Goal: Feedback & Contribution: Submit feedback/report problem

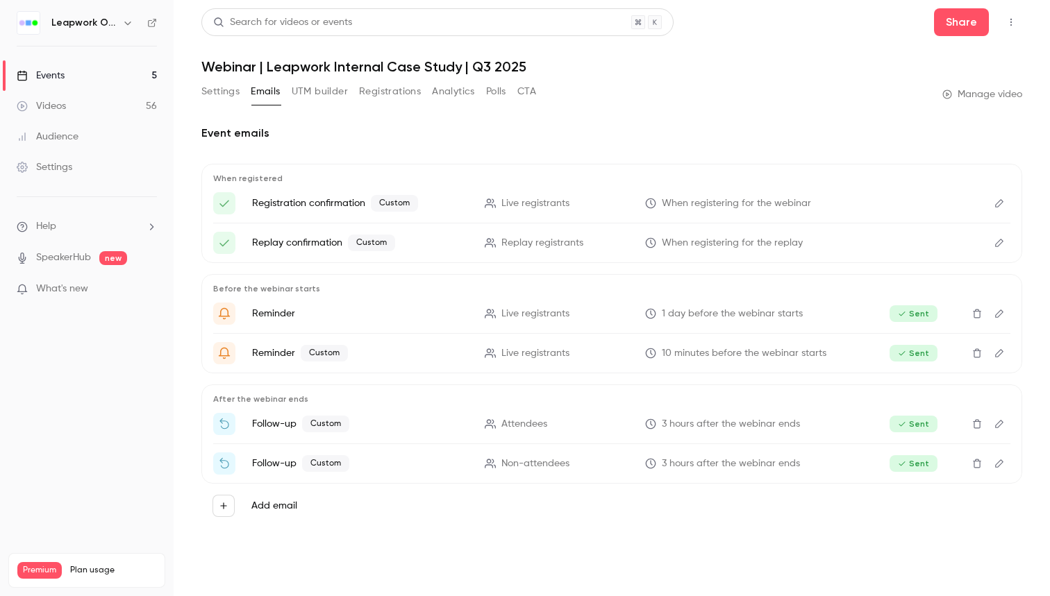
click at [94, 65] on link "Events 5" at bounding box center [87, 75] width 174 height 31
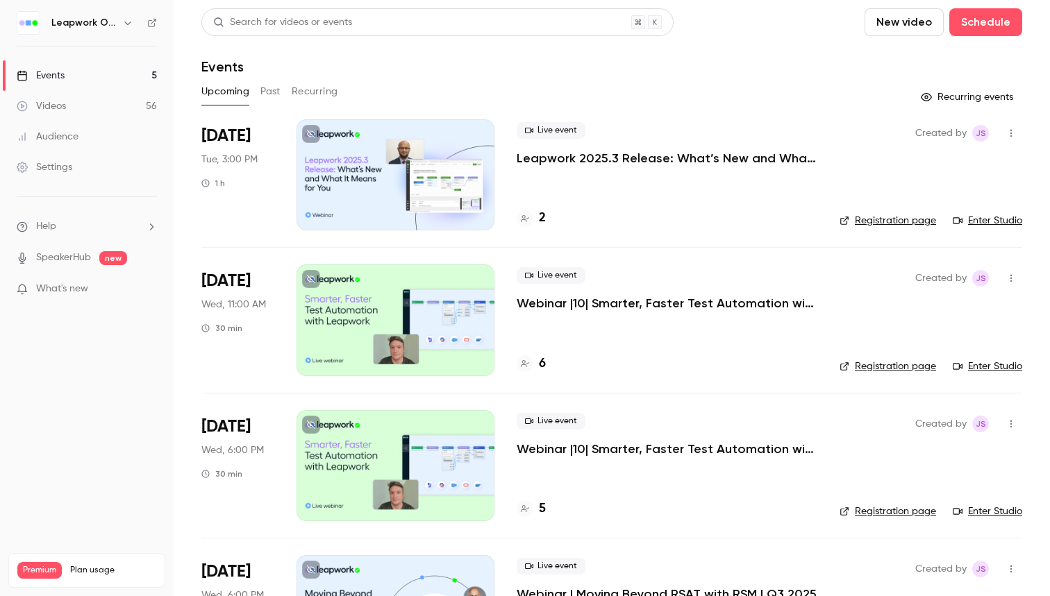
click at [268, 88] on button "Past" at bounding box center [270, 92] width 20 height 22
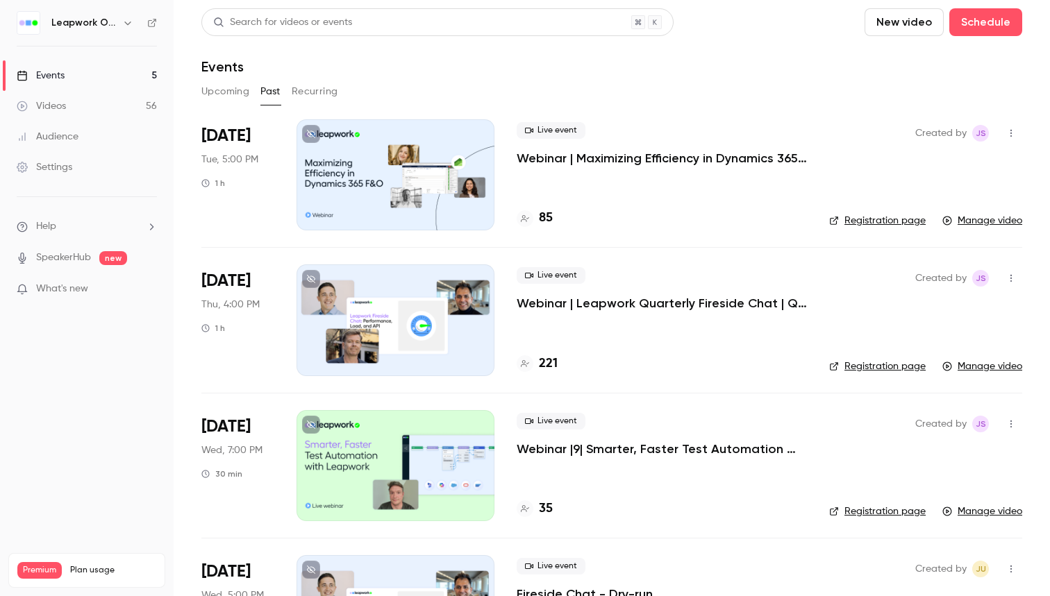
click at [552, 164] on p "Webinar | Maximizing Efficiency in Dynamics 365 | Q3 2025" at bounding box center [662, 158] width 290 height 17
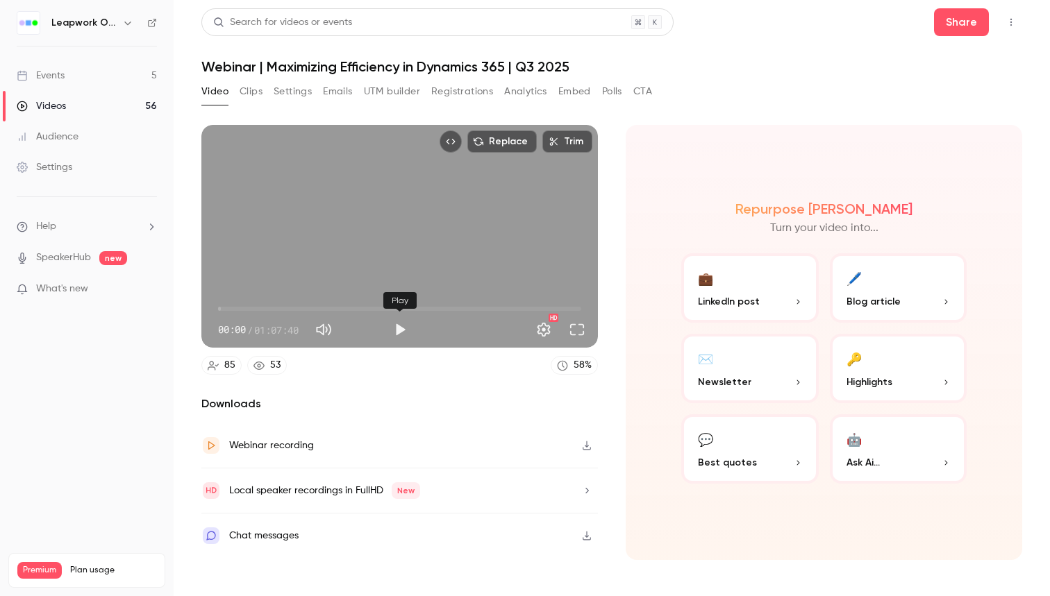
click at [393, 333] on button "Play" at bounding box center [400, 330] width 28 height 28
click at [353, 270] on div "Replace Trim 00:01 00:01 / 01:07:40 HD" at bounding box center [399, 236] width 396 height 223
click at [582, 331] on button "Full screen" at bounding box center [577, 330] width 28 height 28
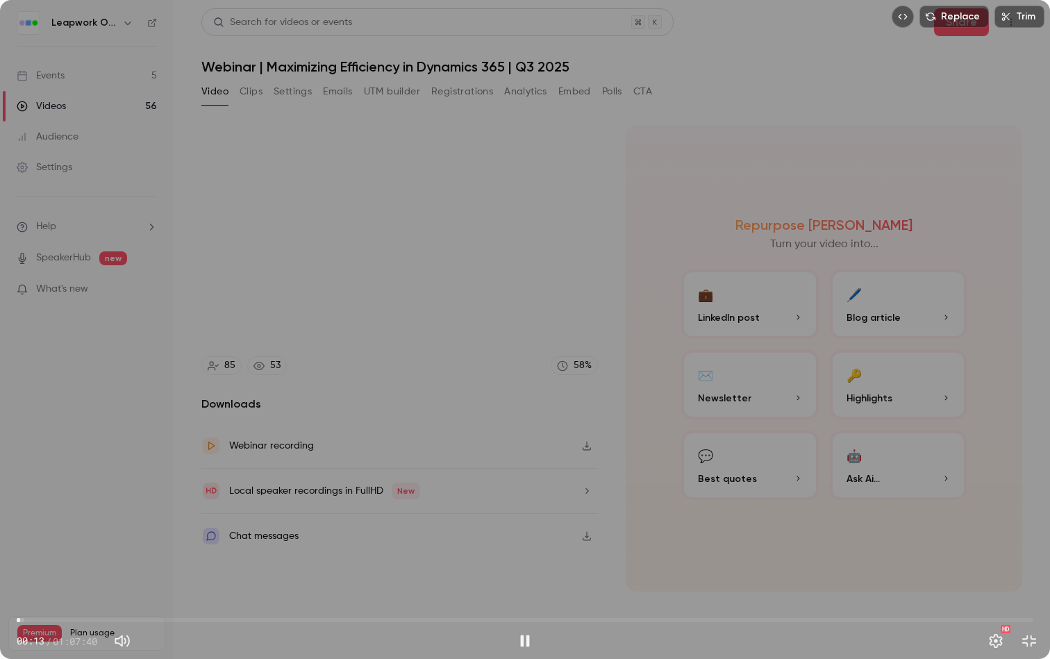
click at [109, 596] on span "00:13" at bounding box center [525, 620] width 1016 height 22
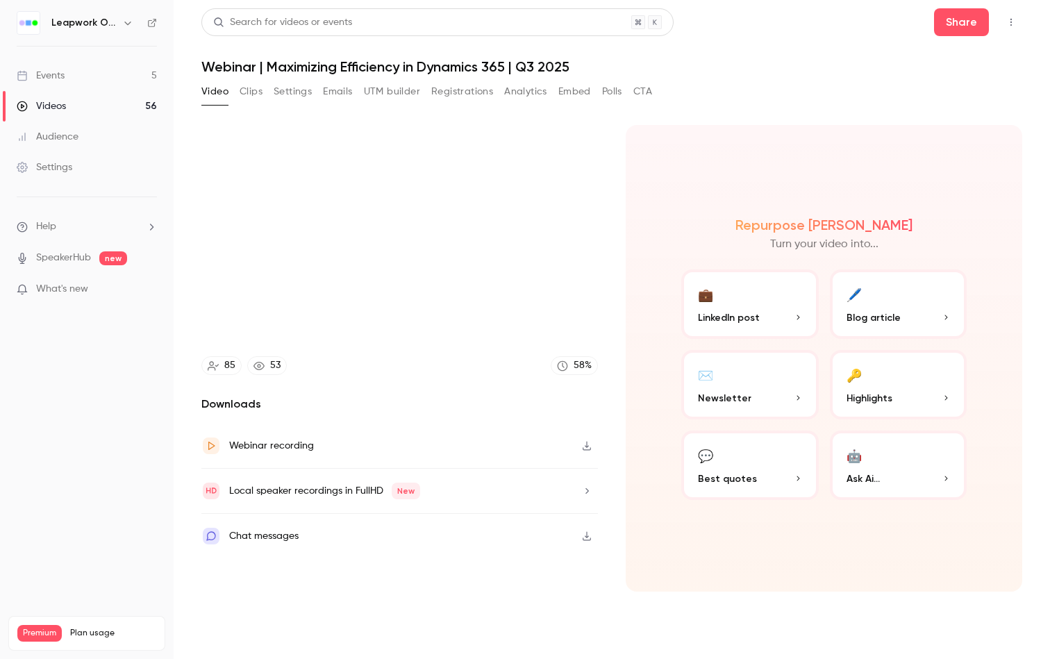
click at [190, 596] on video at bounding box center [525, 329] width 1050 height 659
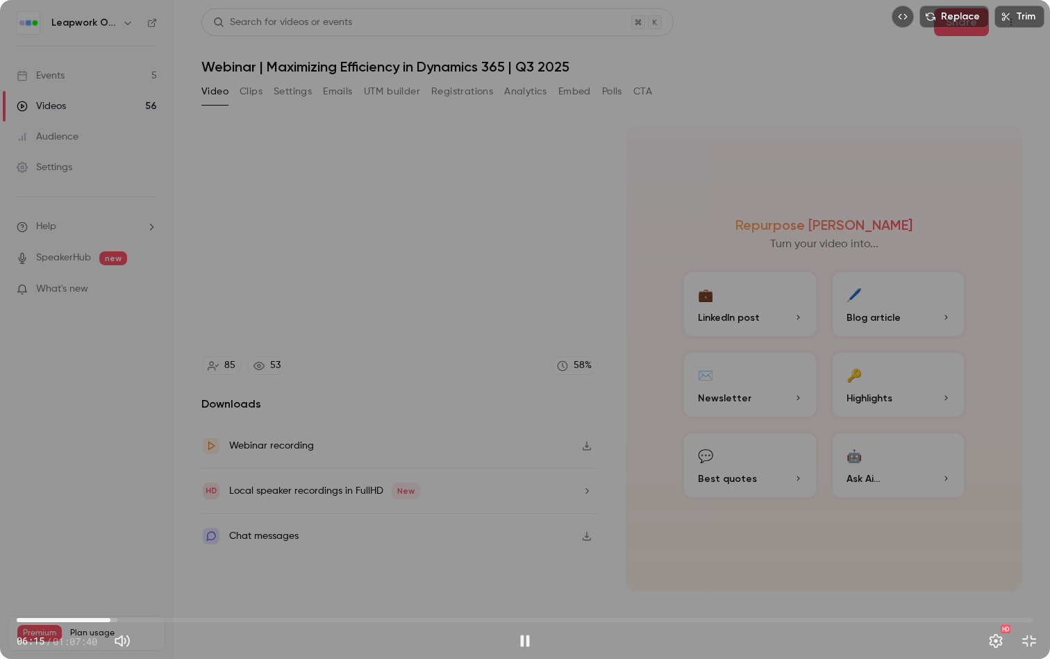
click at [210, 596] on span "06:15" at bounding box center [525, 620] width 1016 height 22
click at [284, 596] on span "12:51" at bounding box center [525, 620] width 1016 height 22
click at [372, 596] on span "17:48" at bounding box center [525, 620] width 1016 height 22
click at [539, 596] on span "34:48" at bounding box center [525, 620] width 1016 height 22
click at [636, 596] on span "41:14" at bounding box center [525, 620] width 1016 height 22
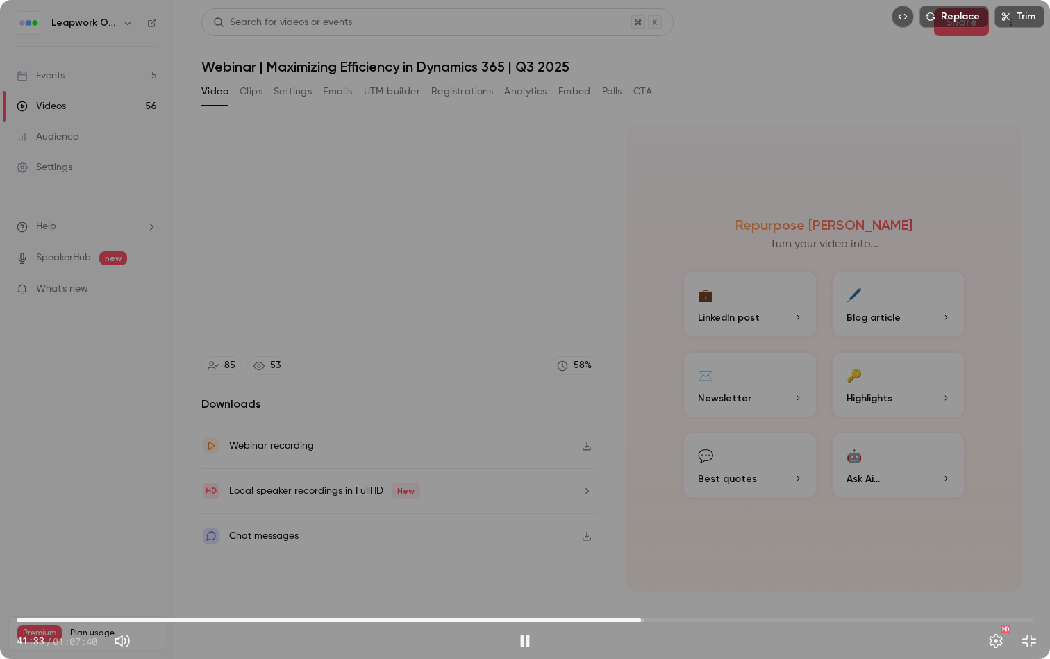
click at [681, 596] on span "41:33" at bounding box center [525, 620] width 1016 height 22
click at [865, 458] on div "Replace Trim 44:16 44:16 / 01:07:40 HD" at bounding box center [525, 329] width 1050 height 659
click at [1030, 596] on button "Exit full screen" at bounding box center [1029, 641] width 28 height 28
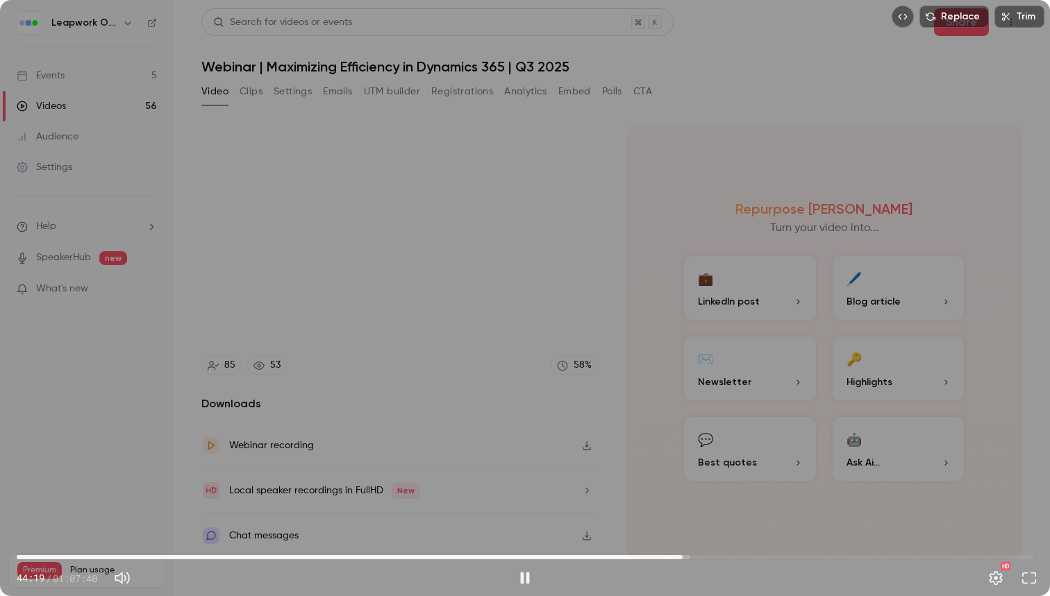
click at [517, 228] on div "Replace Trim 44:19 44:19 / 01:07:40 HD" at bounding box center [525, 298] width 1050 height 596
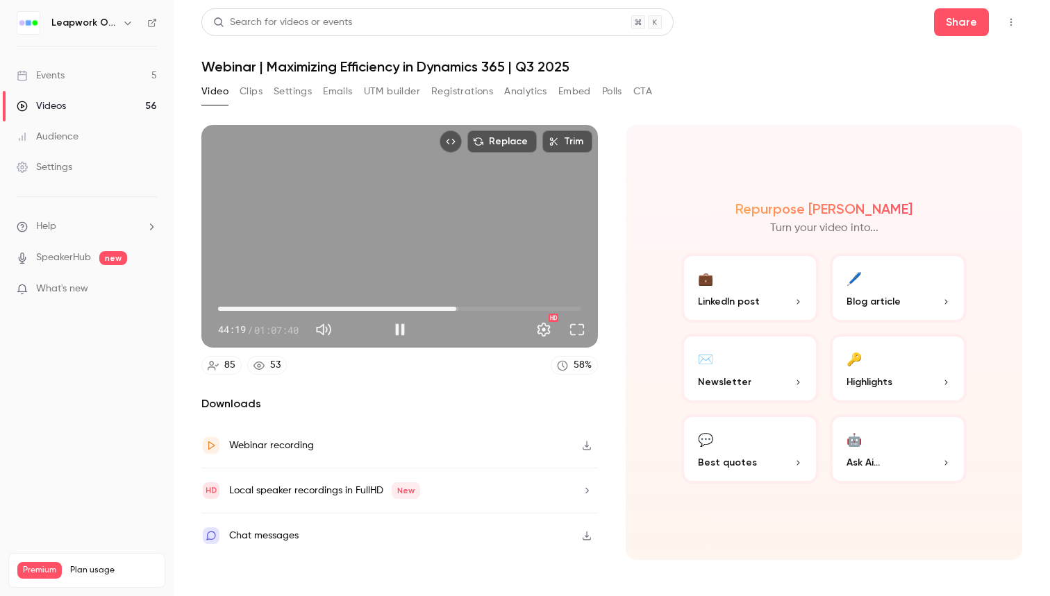
type input "******"
click at [337, 91] on button "Emails" at bounding box center [337, 92] width 29 height 22
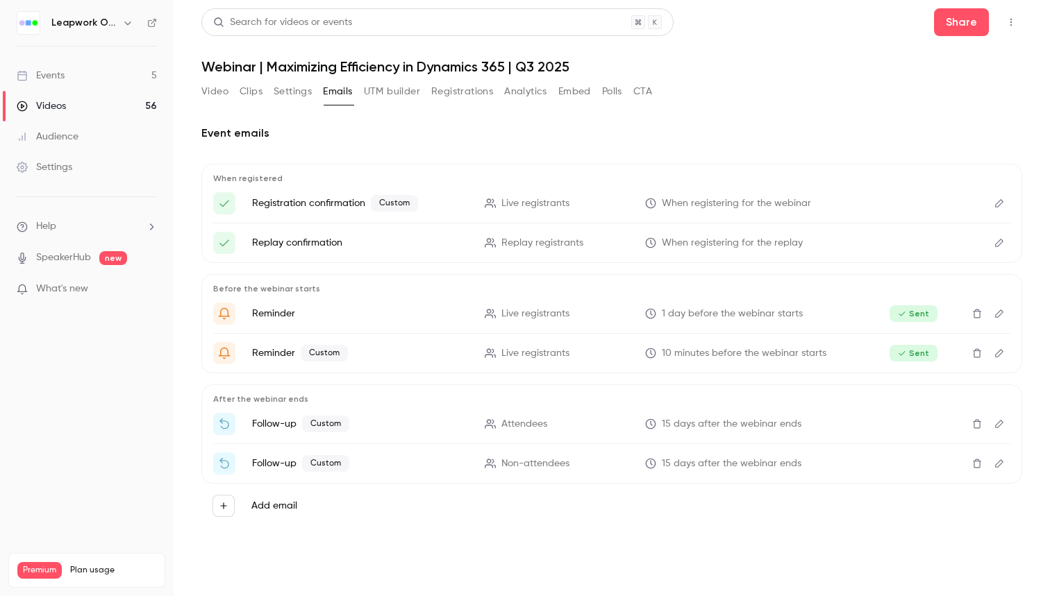
click at [84, 222] on li "Help" at bounding box center [87, 226] width 140 height 15
click at [233, 215] on link "Talk to [GEOGRAPHIC_DATA]" at bounding box center [256, 211] width 152 height 37
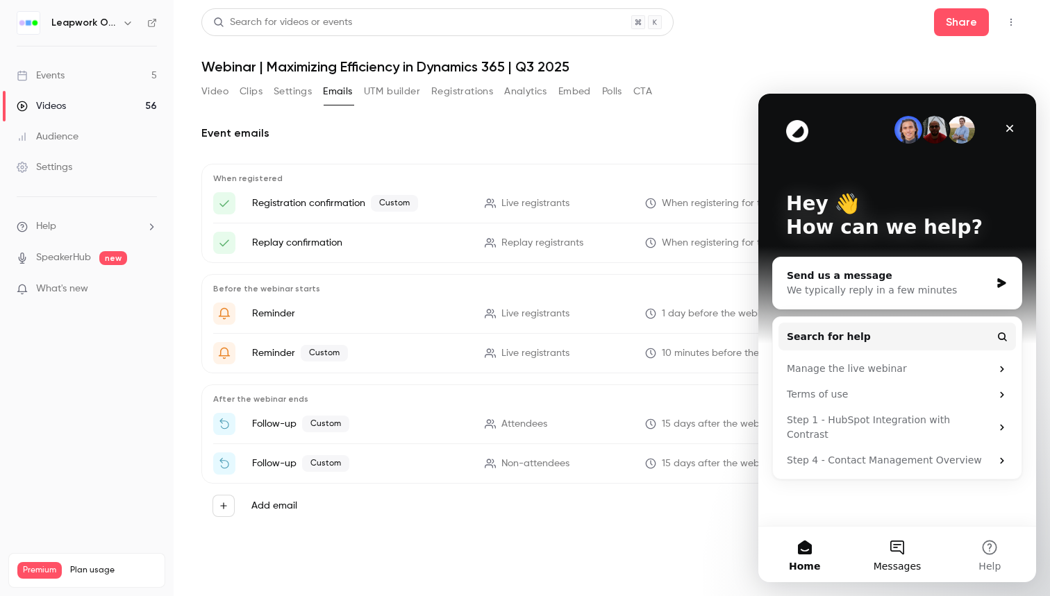
click at [885, 556] on button "Messages" at bounding box center [896, 555] width 92 height 56
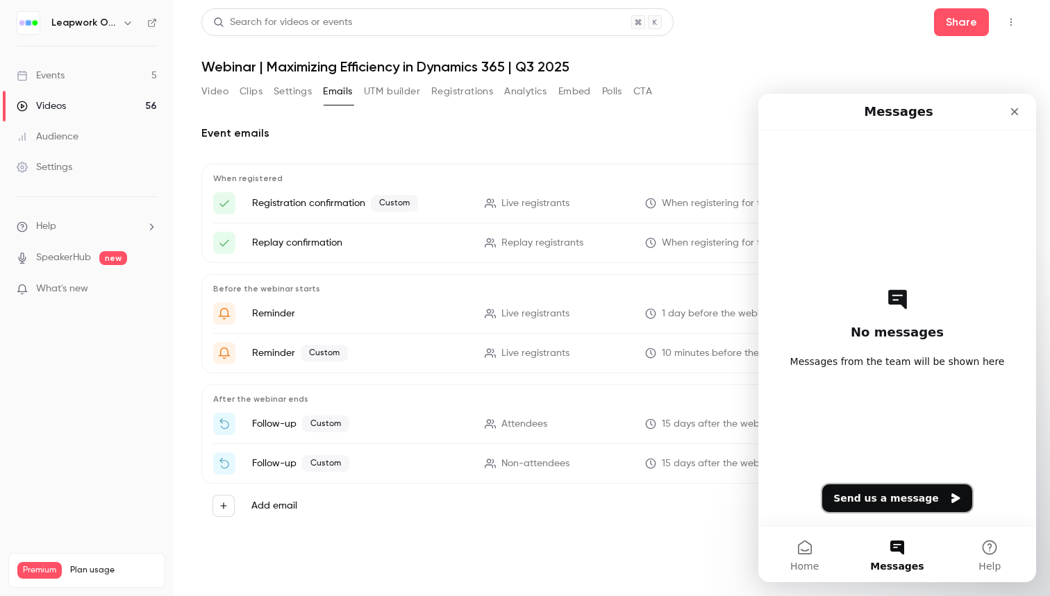
click at [878, 494] on button "Send us a message" at bounding box center [897, 499] width 150 height 28
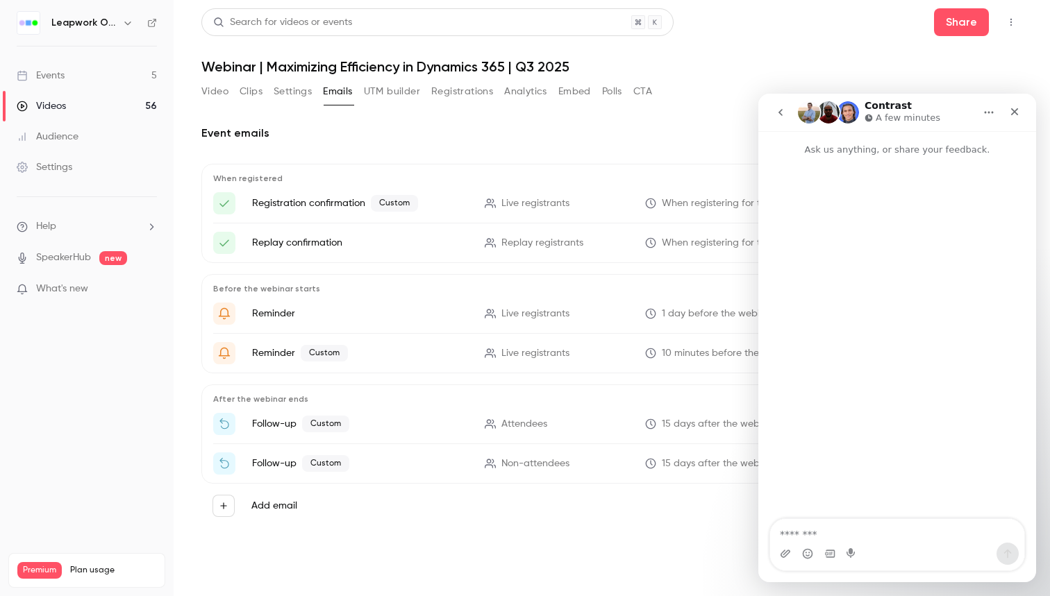
click at [832, 537] on textarea "Message…" at bounding box center [897, 531] width 254 height 24
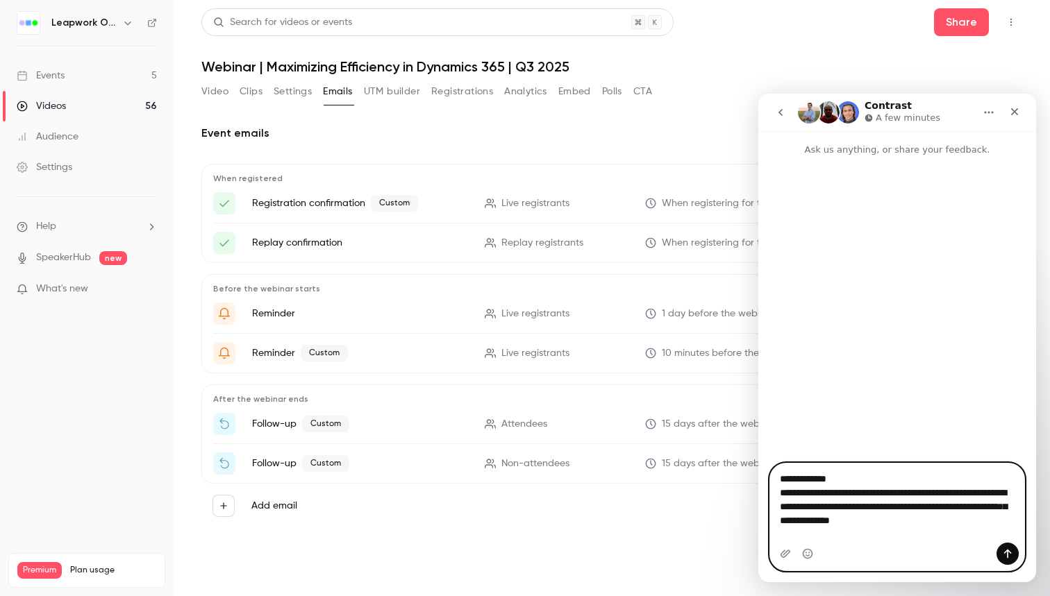
paste textarea "**********"
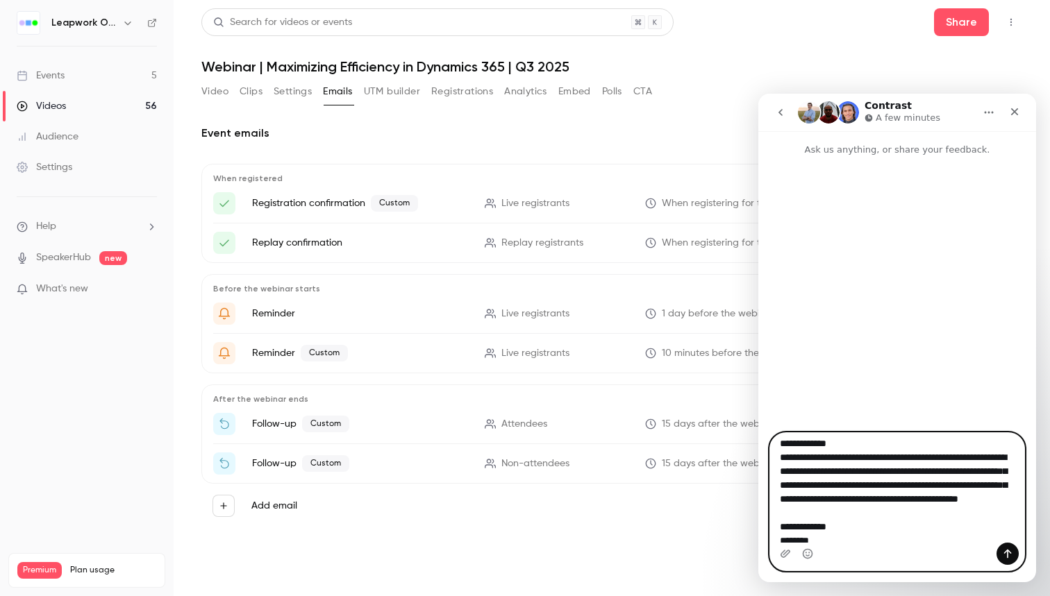
scroll to position [3, 0]
click at [871, 450] on textarea "**********" at bounding box center [897, 488] width 254 height 110
type textarea "**********"
click at [1004, 555] on icon "Send a message…" at bounding box center [1007, 553] width 11 height 11
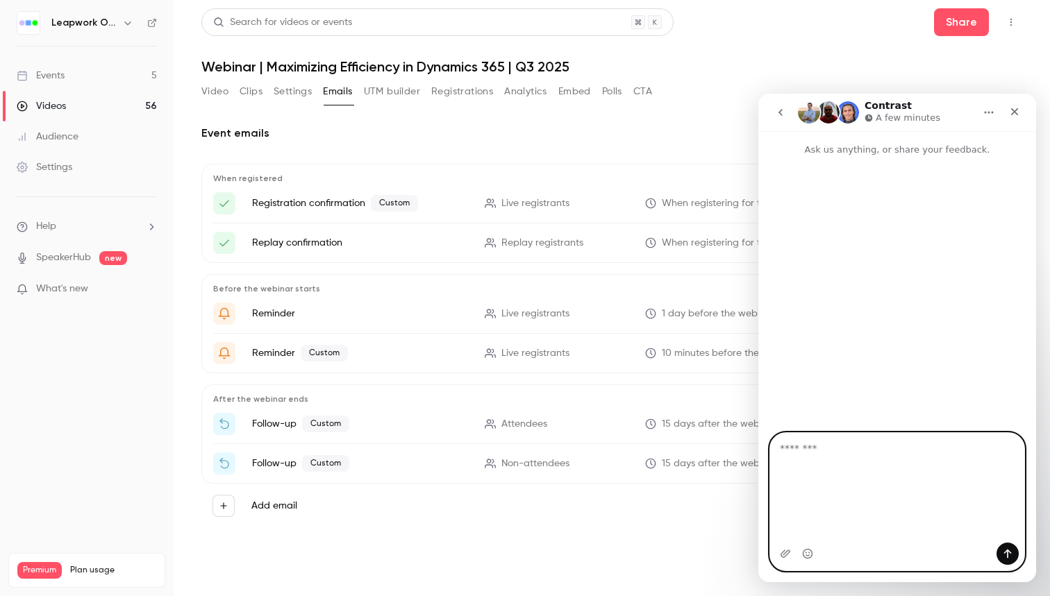
scroll to position [0, 0]
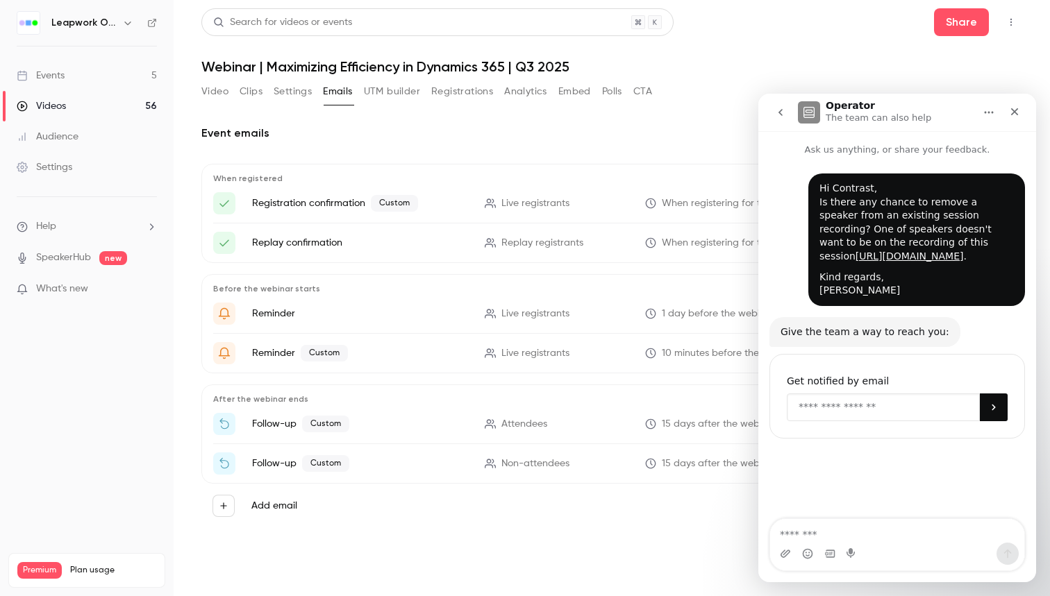
click at [841, 421] on input "Enter your email" at bounding box center [883, 408] width 193 height 28
type input "**********"
click at [1001, 421] on button "Submit" at bounding box center [994, 408] width 28 height 28
